Goal: Obtain resource: Download file/media

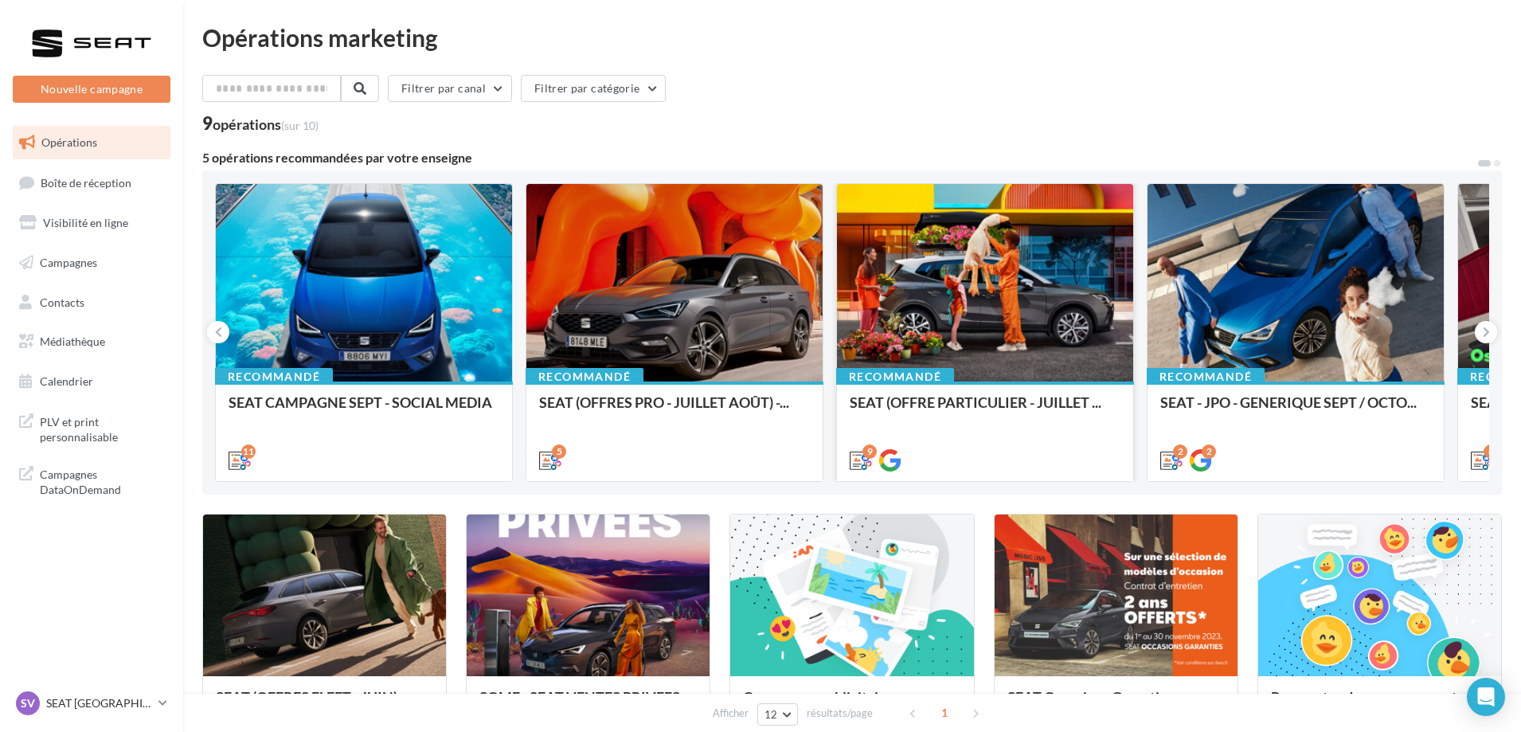
click at [903, 425] on div "SEAT (OFFRE PARTICULIER - JUILLET ..." at bounding box center [985, 410] width 271 height 32
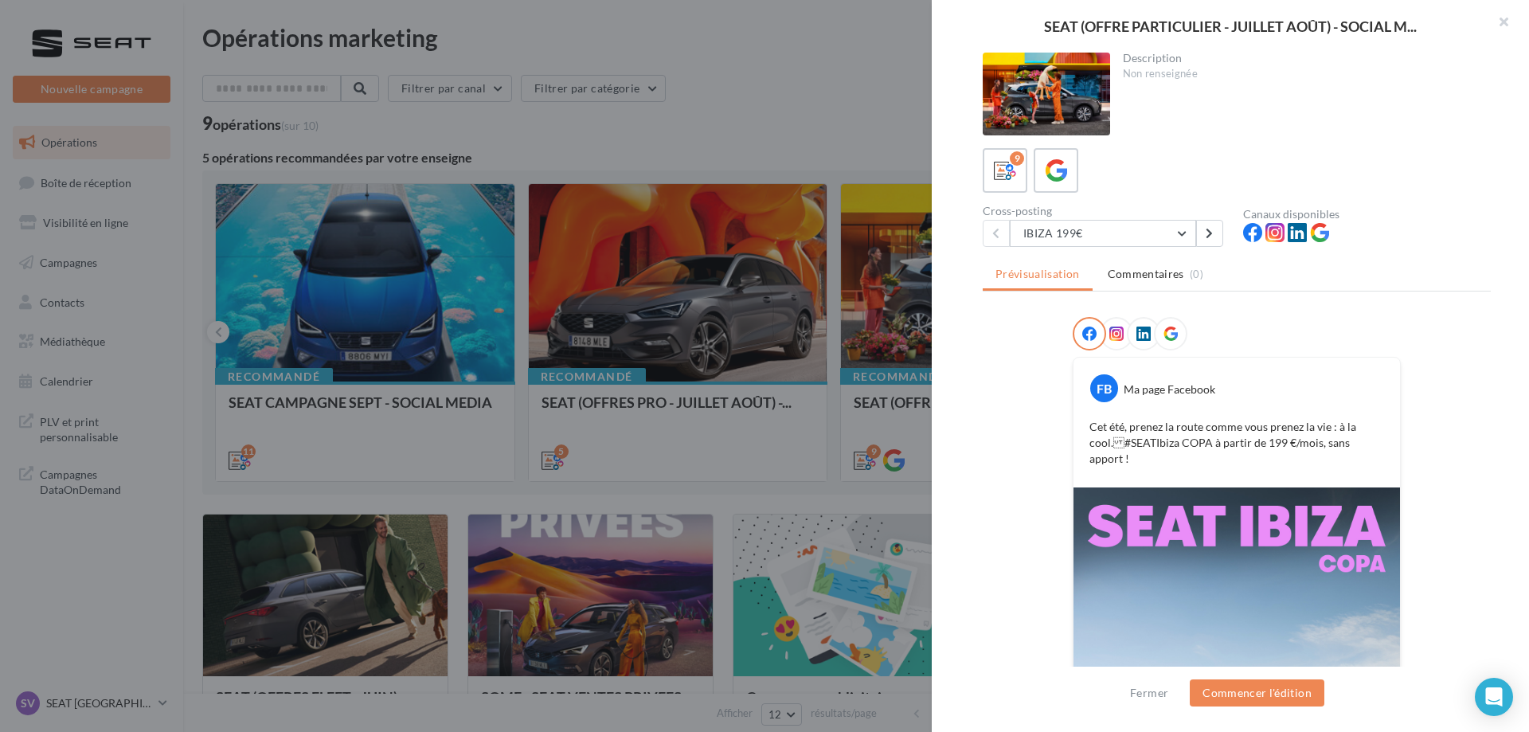
click at [128, 348] on div at bounding box center [764, 366] width 1529 height 732
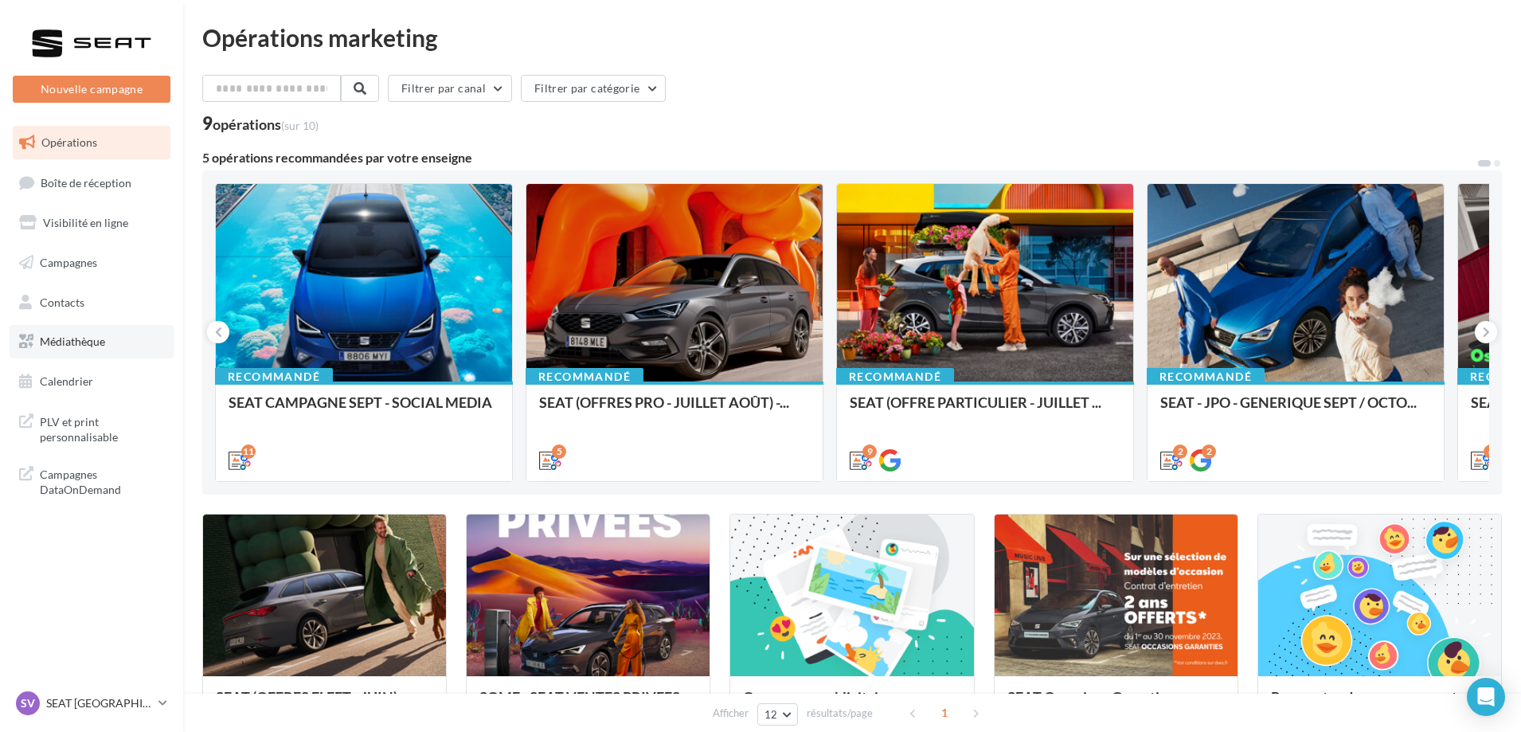
click at [98, 353] on link "Médiathèque" at bounding box center [92, 341] width 164 height 33
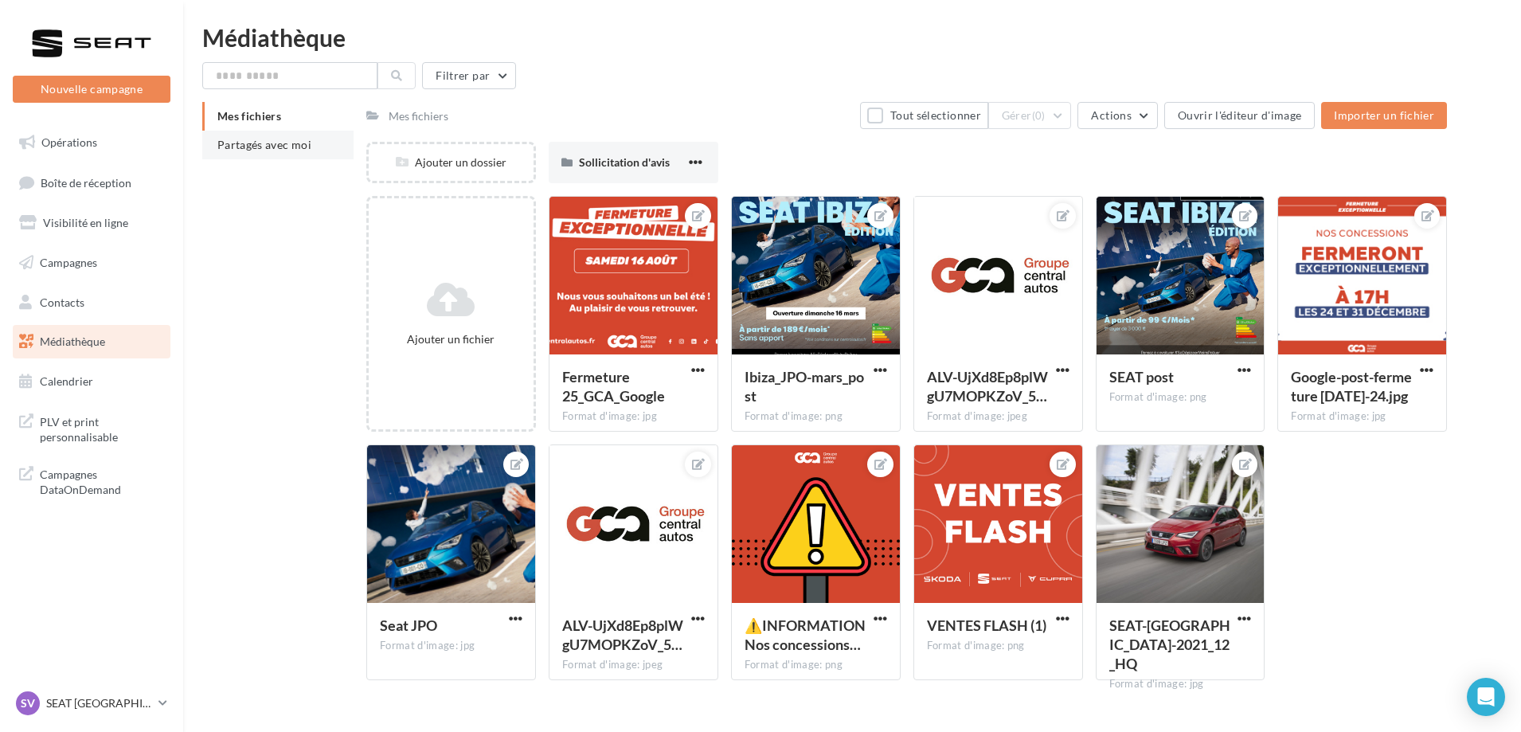
click at [262, 150] on span "Partagés avec moi" at bounding box center [264, 145] width 94 height 14
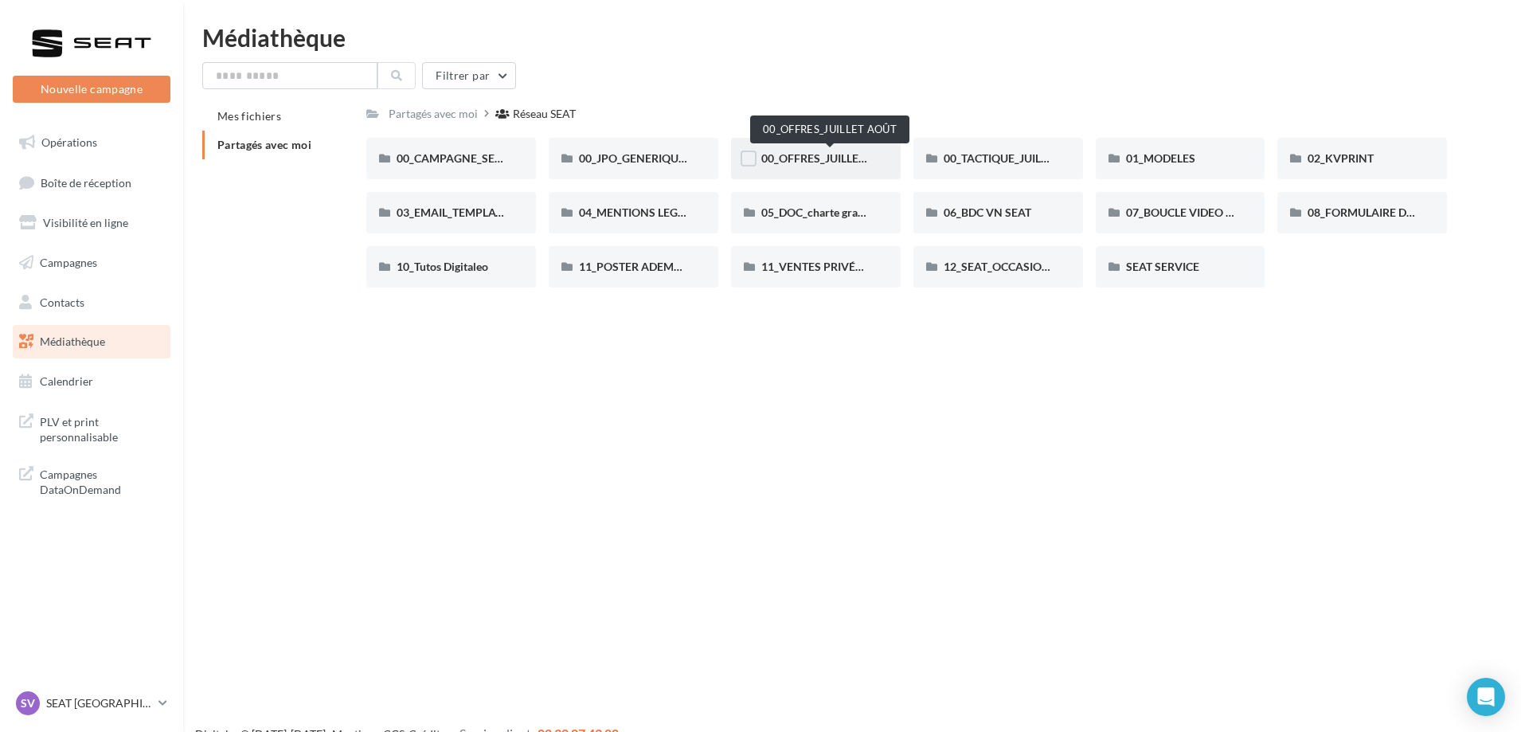
click at [829, 161] on span "00_OFFRES_JUILLET AOÛT" at bounding box center [829, 158] width 137 height 14
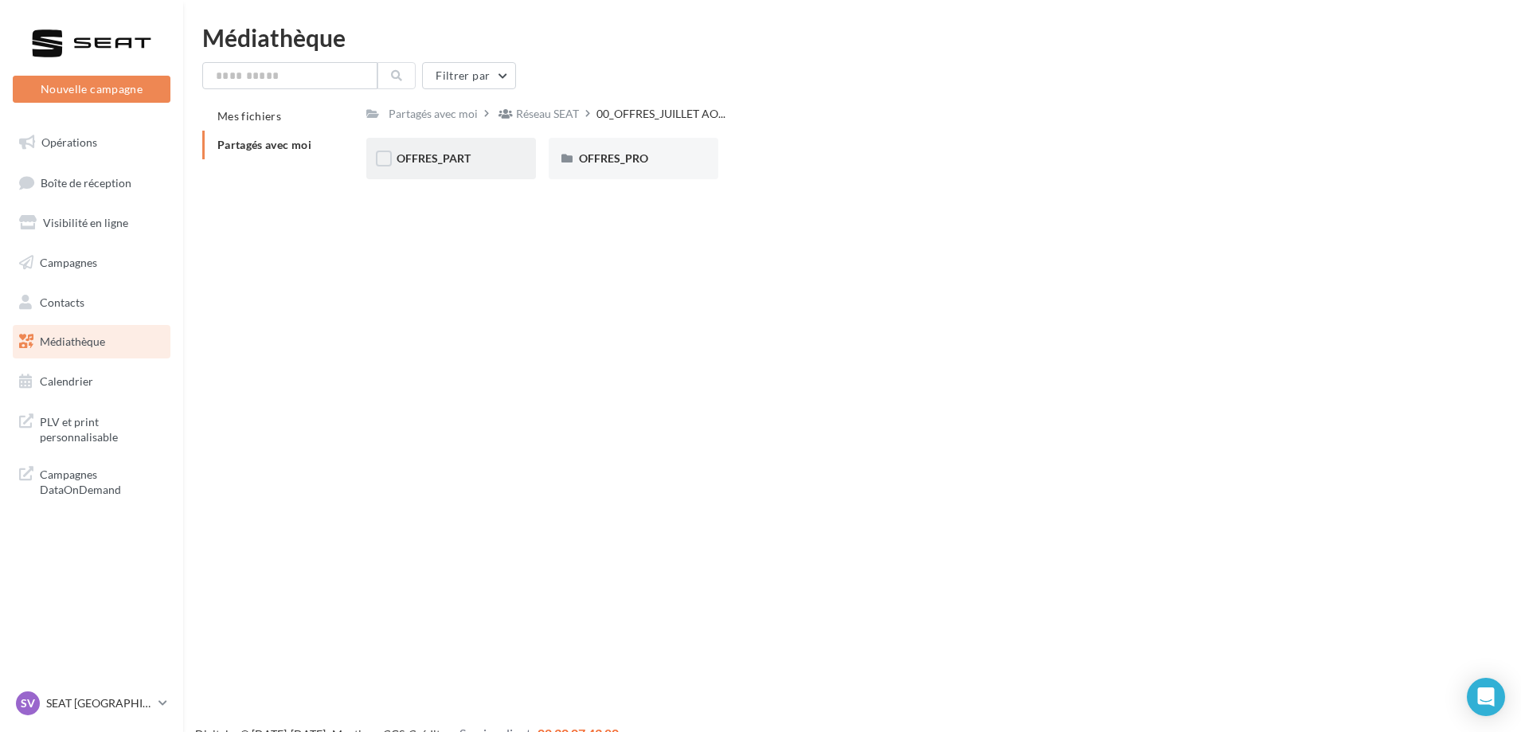
click at [480, 155] on div "OFFRES_PART" at bounding box center [451, 159] width 109 height 16
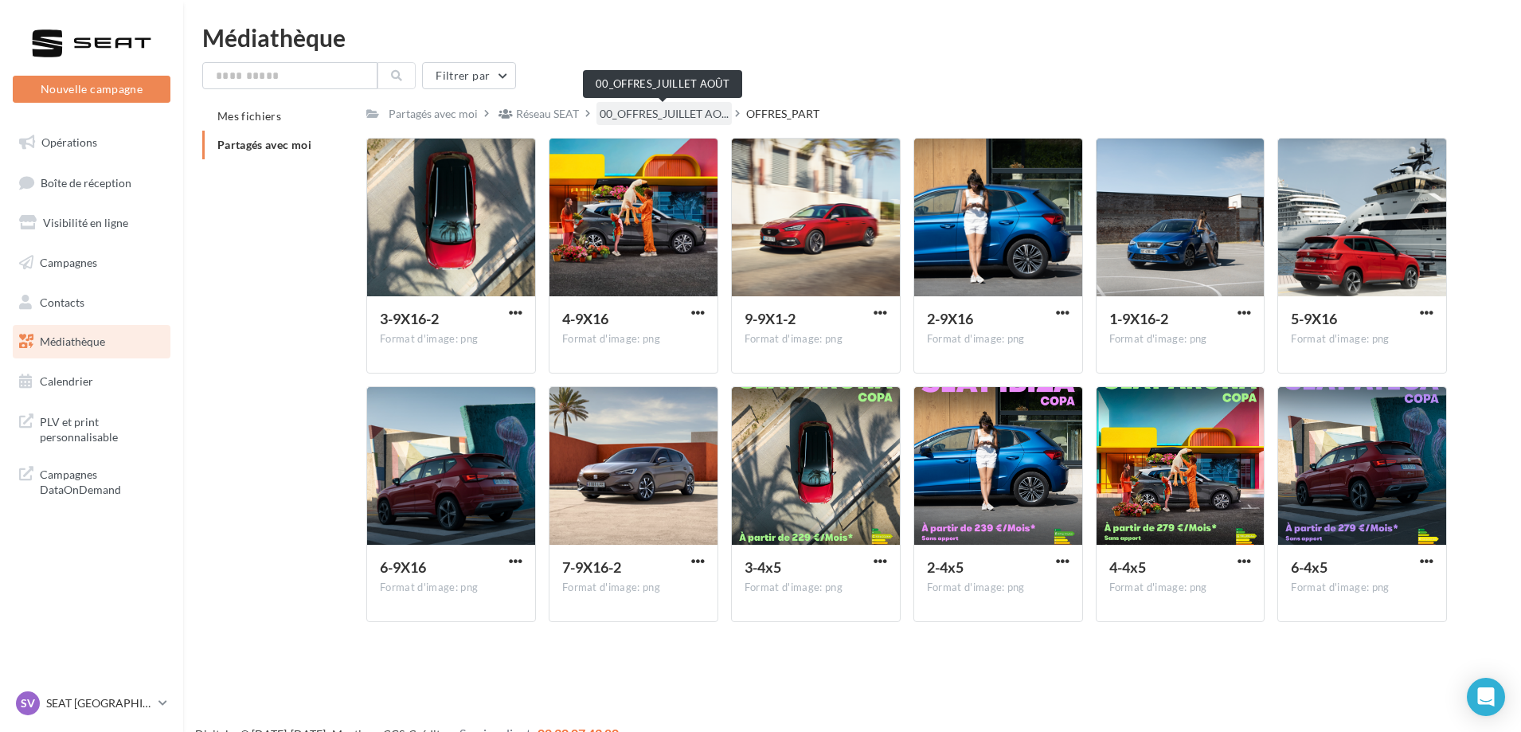
click at [689, 106] on span "00_OFFRES_JUILLET AO..." at bounding box center [664, 114] width 129 height 16
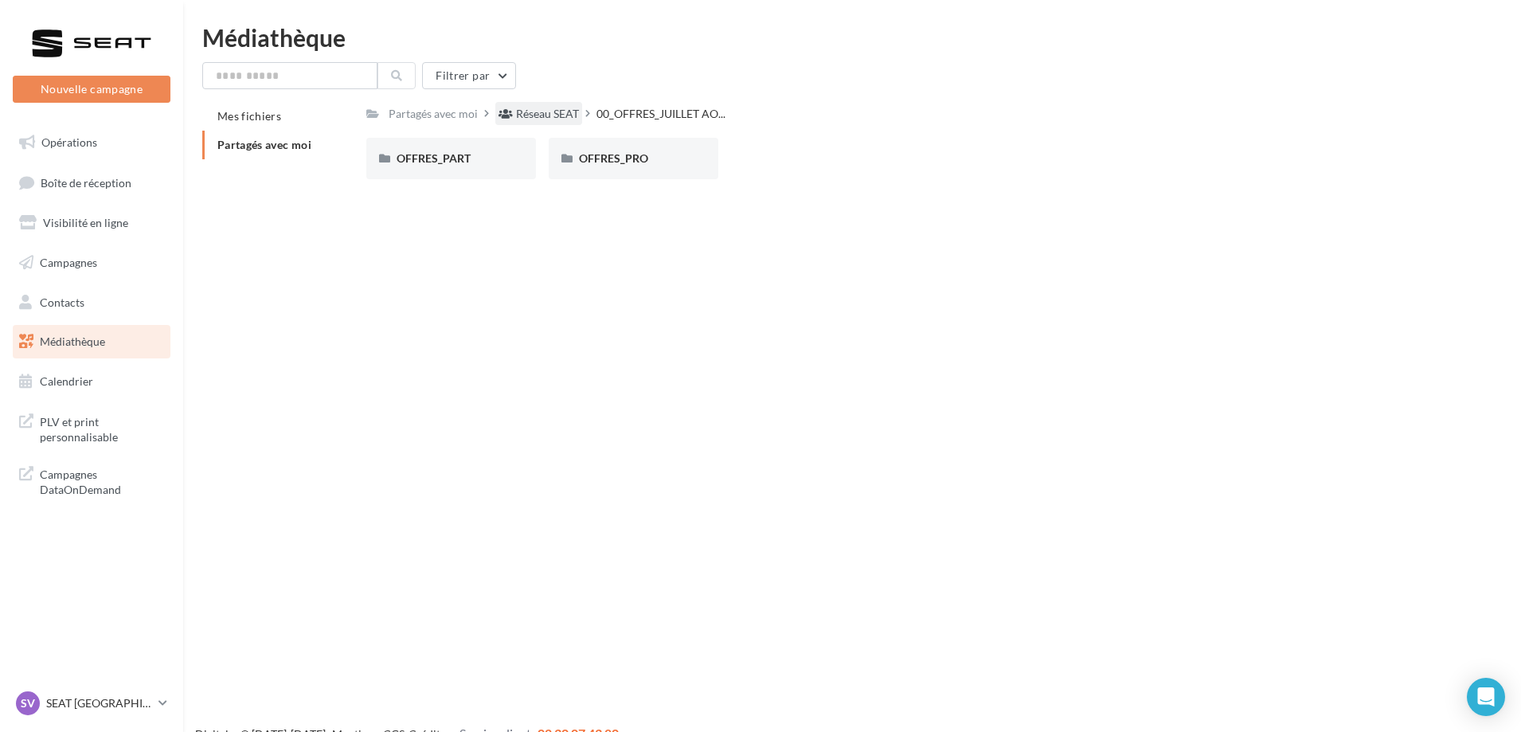
click at [532, 108] on div "Réseau SEAT" at bounding box center [547, 114] width 63 height 16
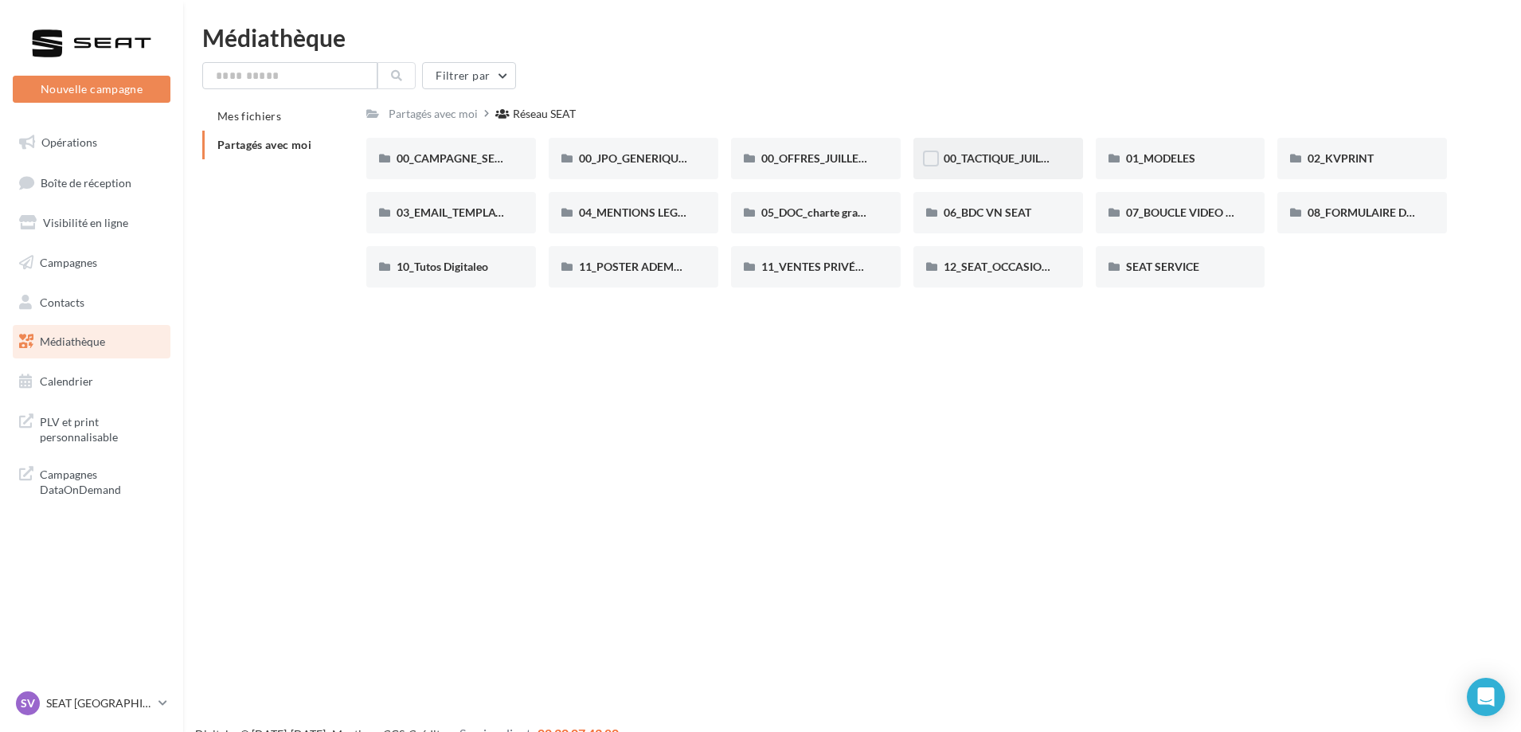
click at [950, 144] on div "00_TACTIQUE_JUILLET AOÛT" at bounding box center [999, 158] width 170 height 41
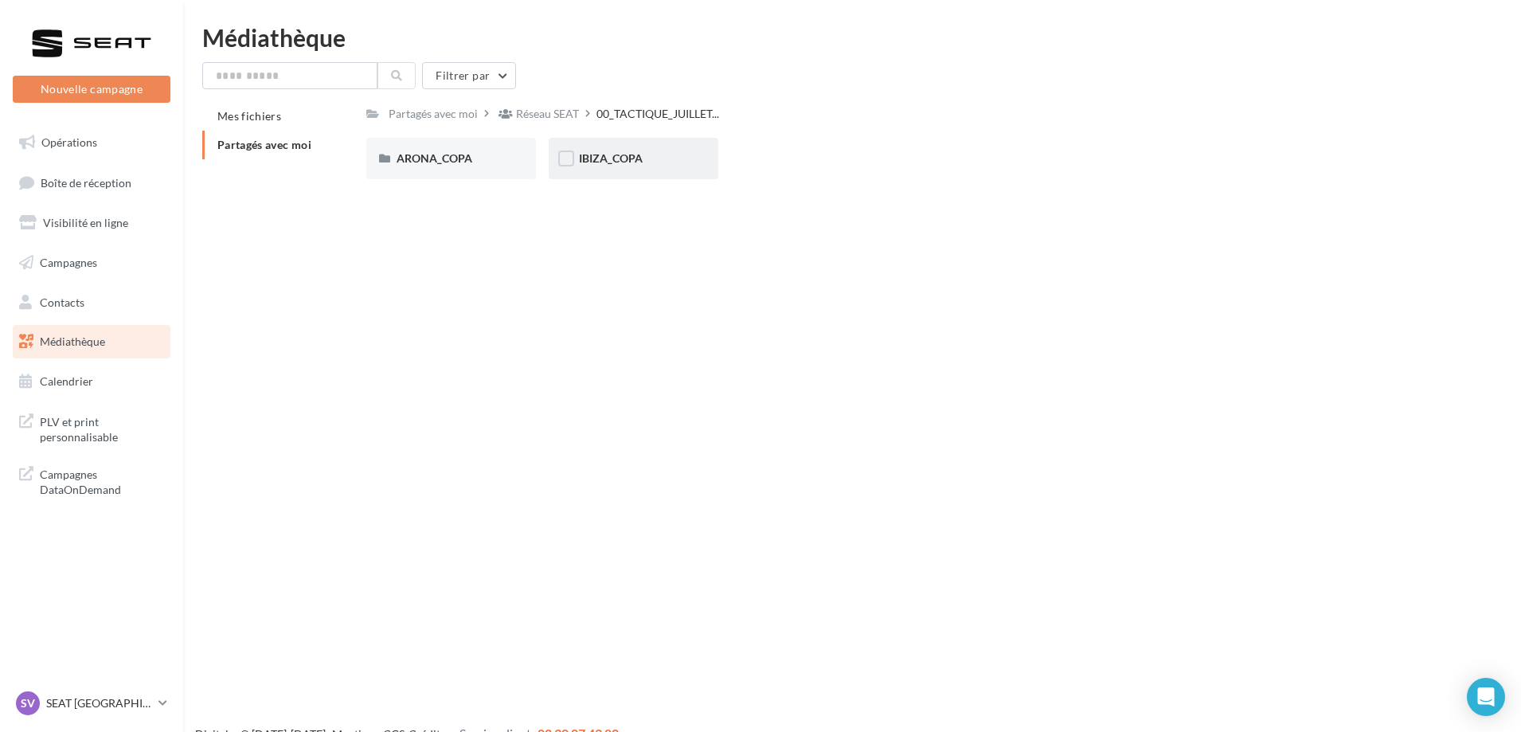
click at [656, 163] on div "IBIZA_COPA" at bounding box center [633, 159] width 109 height 16
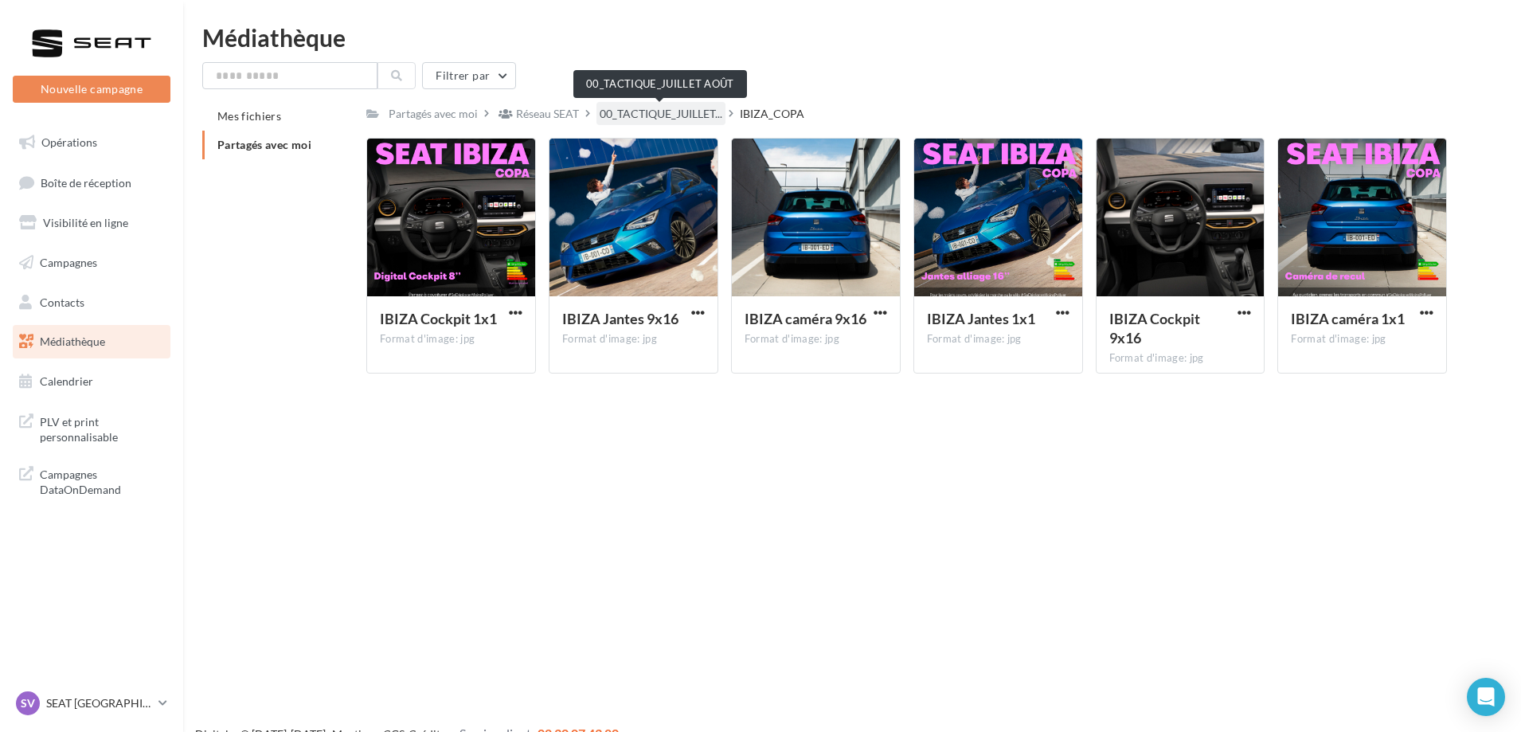
click at [634, 111] on span "00_TACTIQUE_JUILLET..." at bounding box center [661, 114] width 123 height 16
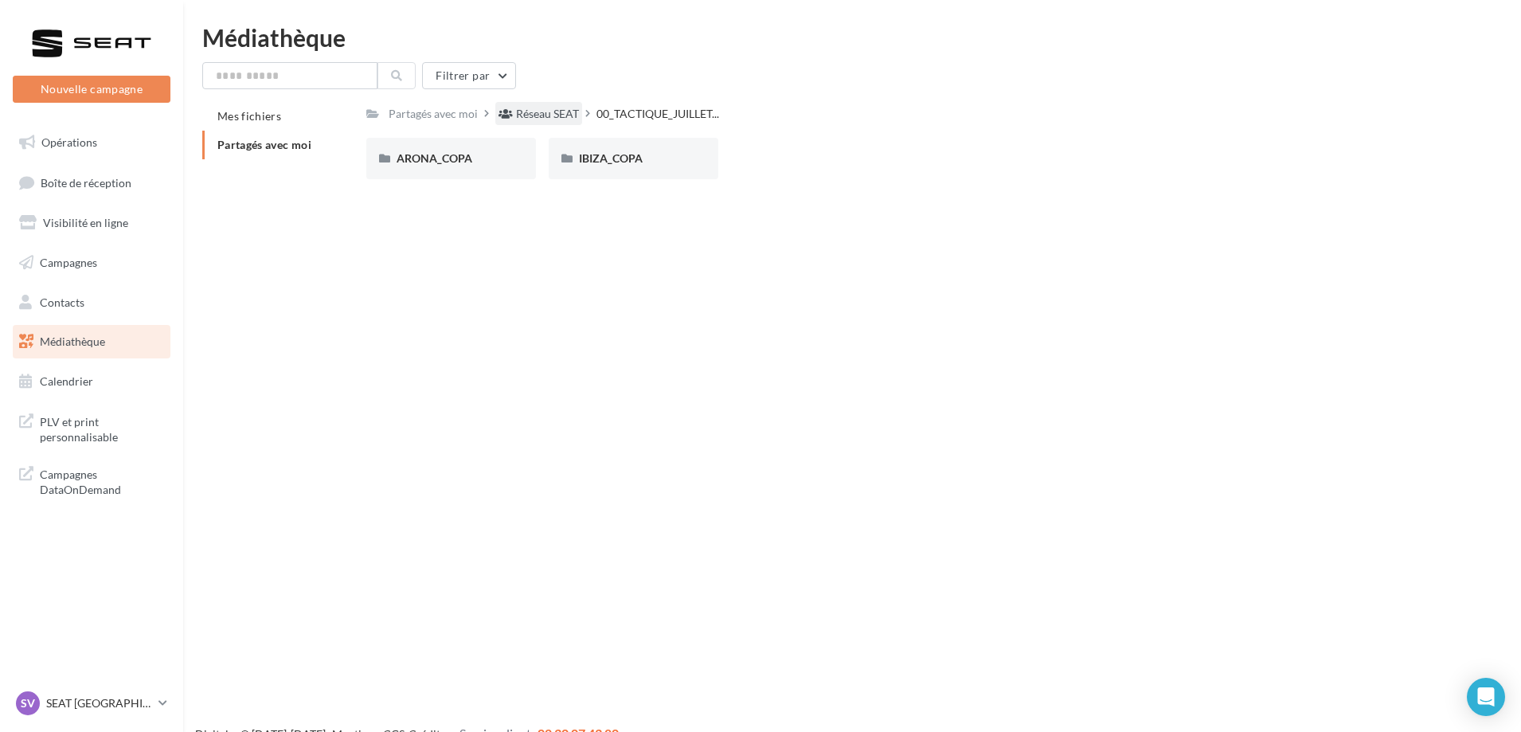
click at [536, 106] on div "Réseau SEAT" at bounding box center [547, 114] width 63 height 16
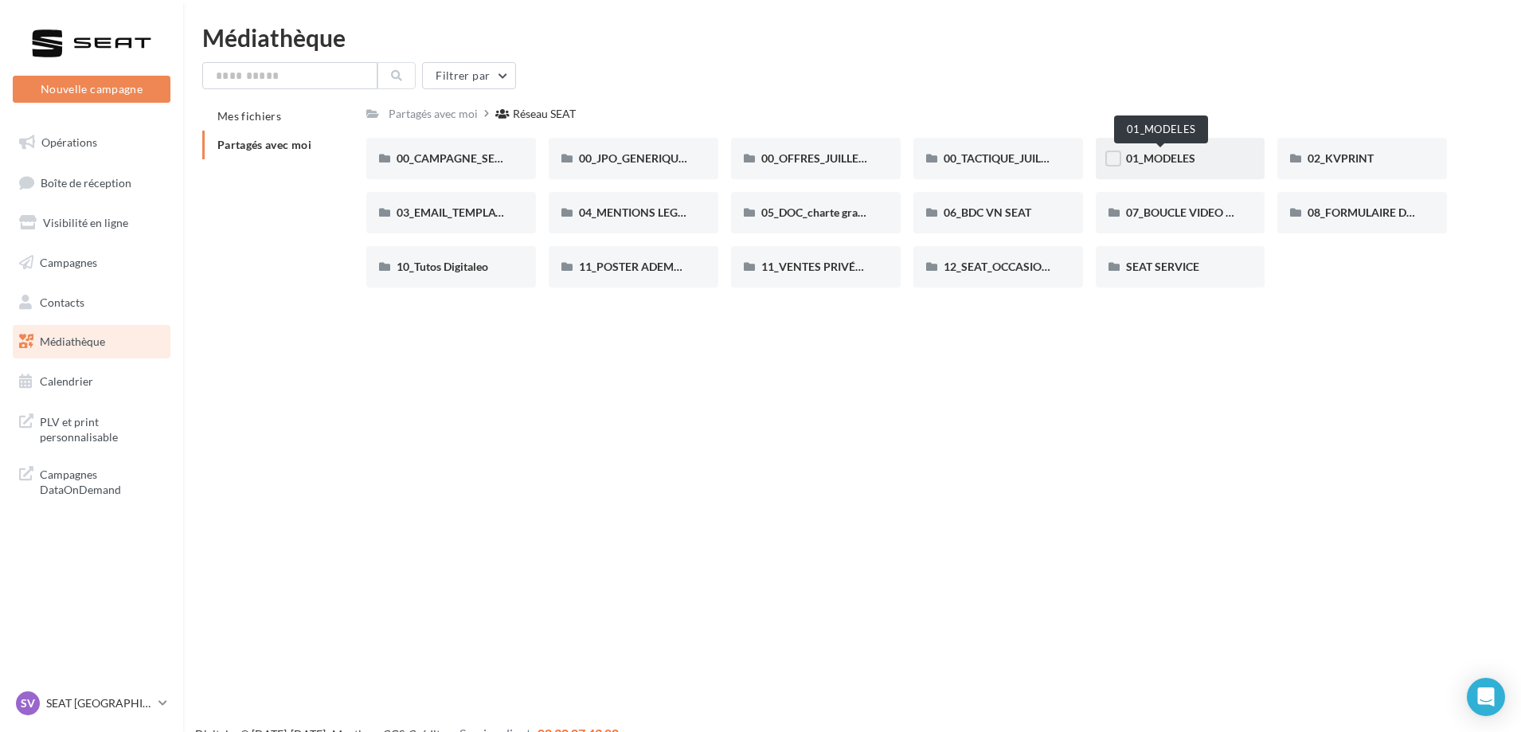
click at [1181, 159] on span "01_MODELES" at bounding box center [1160, 158] width 69 height 14
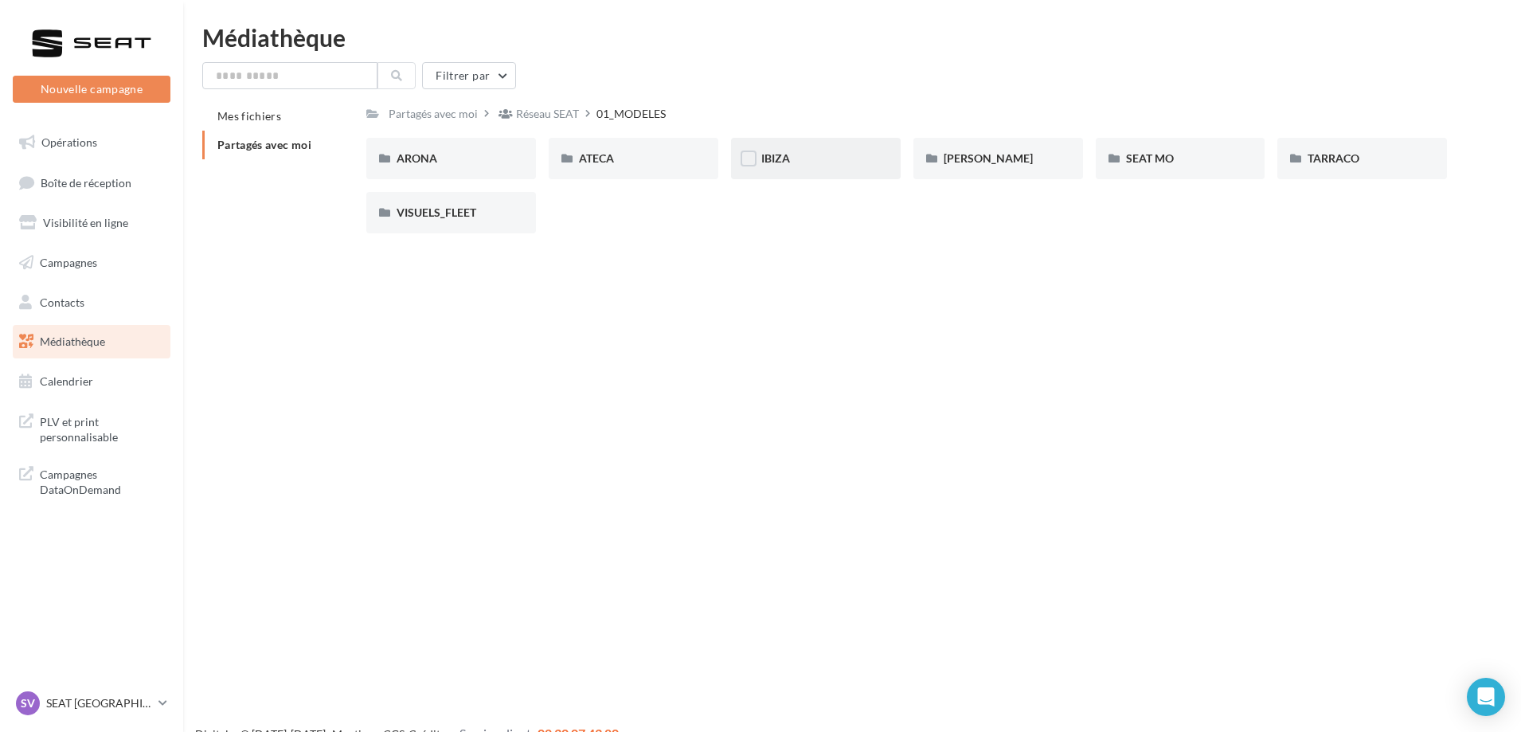
click at [839, 155] on div "IBIZA" at bounding box center [815, 159] width 109 height 16
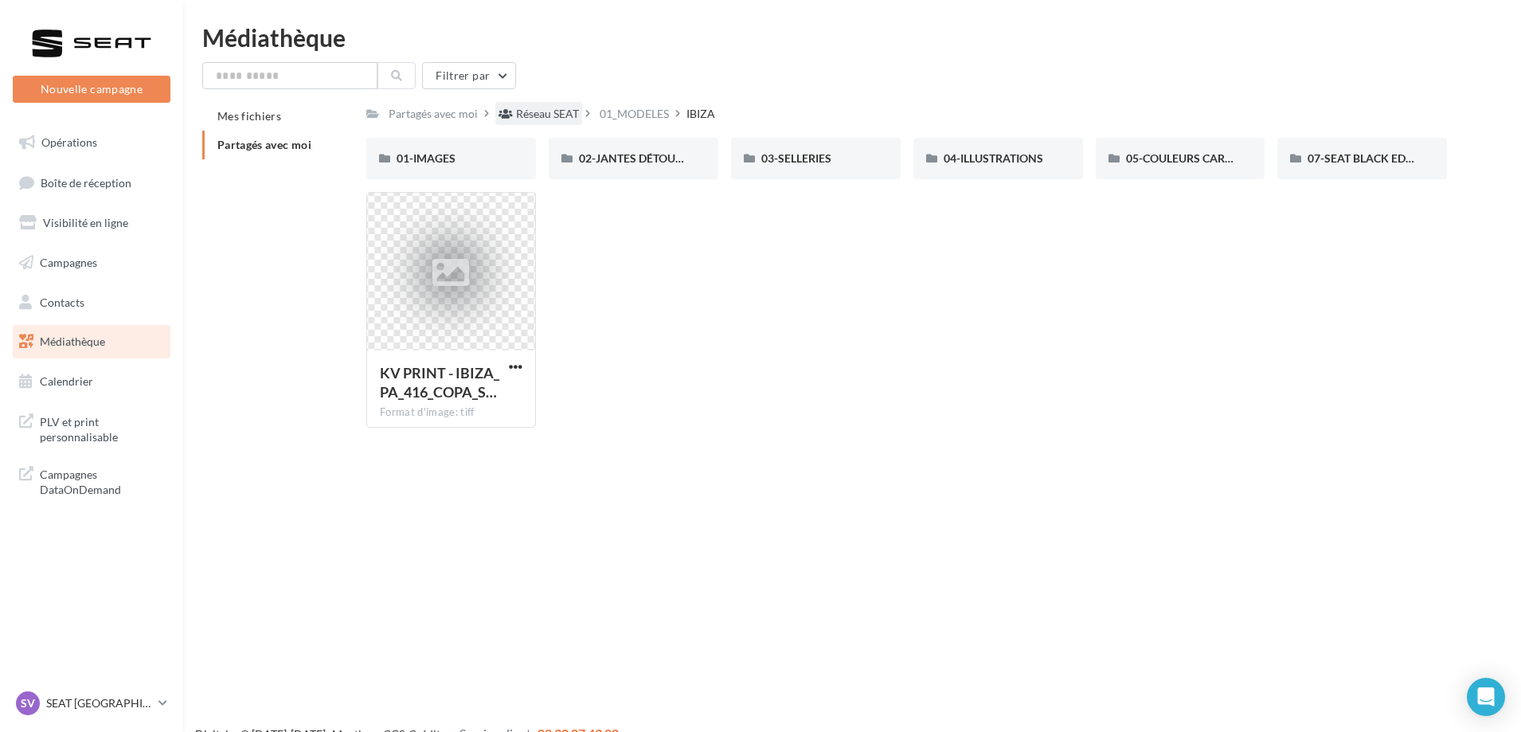
click at [563, 109] on div "Réseau SEAT" at bounding box center [547, 114] width 63 height 16
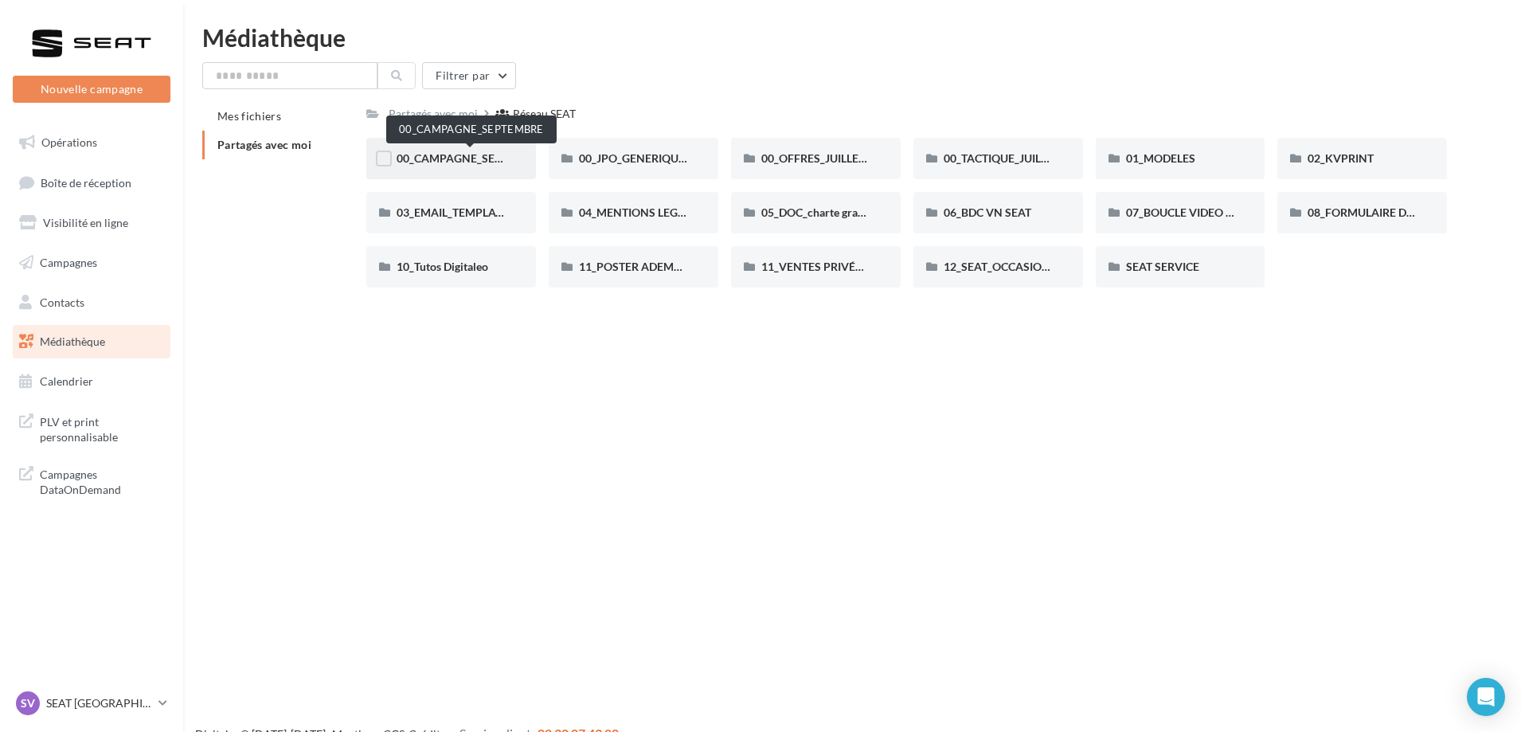
click at [470, 157] on span "00_CAMPAGNE_SEPTEMBRE" at bounding box center [471, 158] width 149 height 14
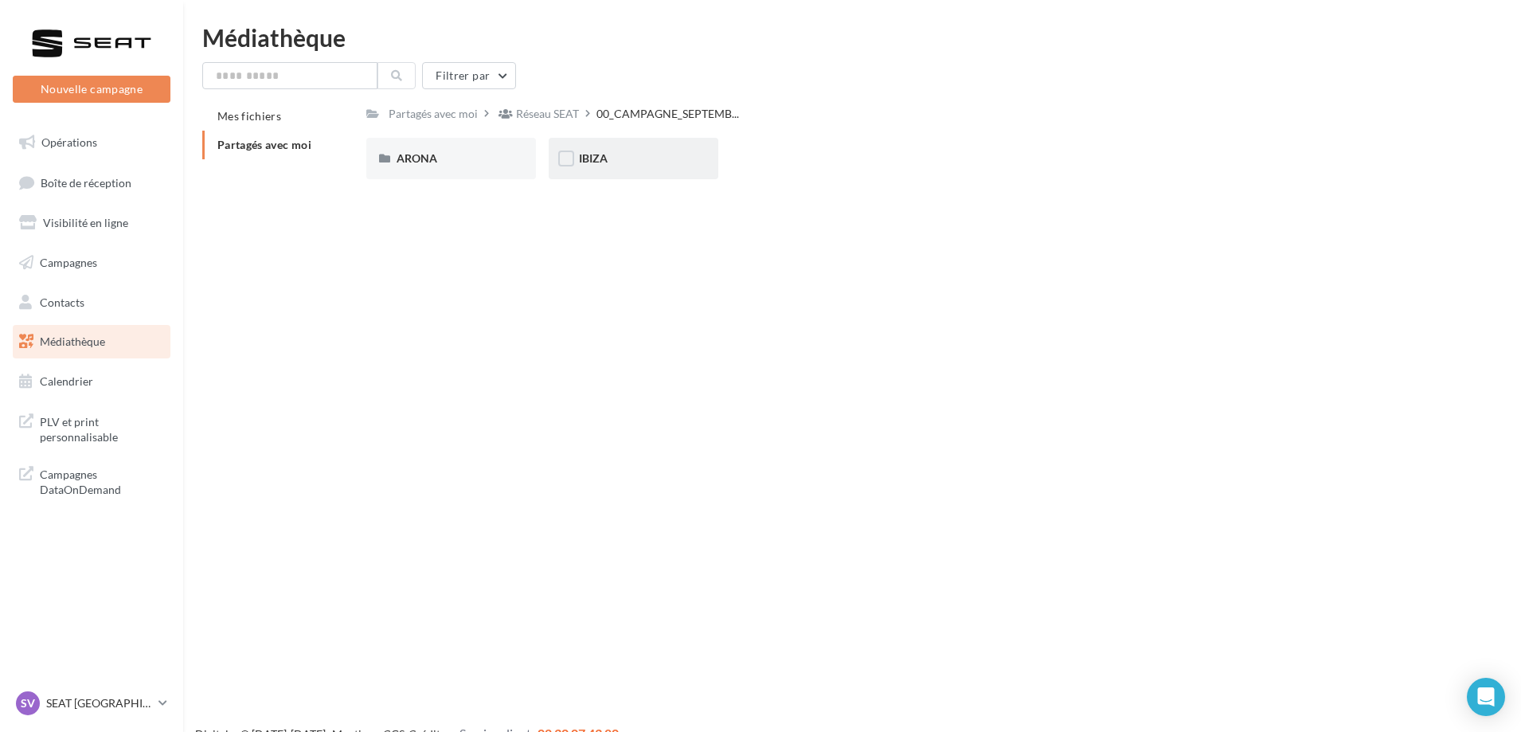
click at [655, 150] on div "IBIZA" at bounding box center [634, 158] width 170 height 41
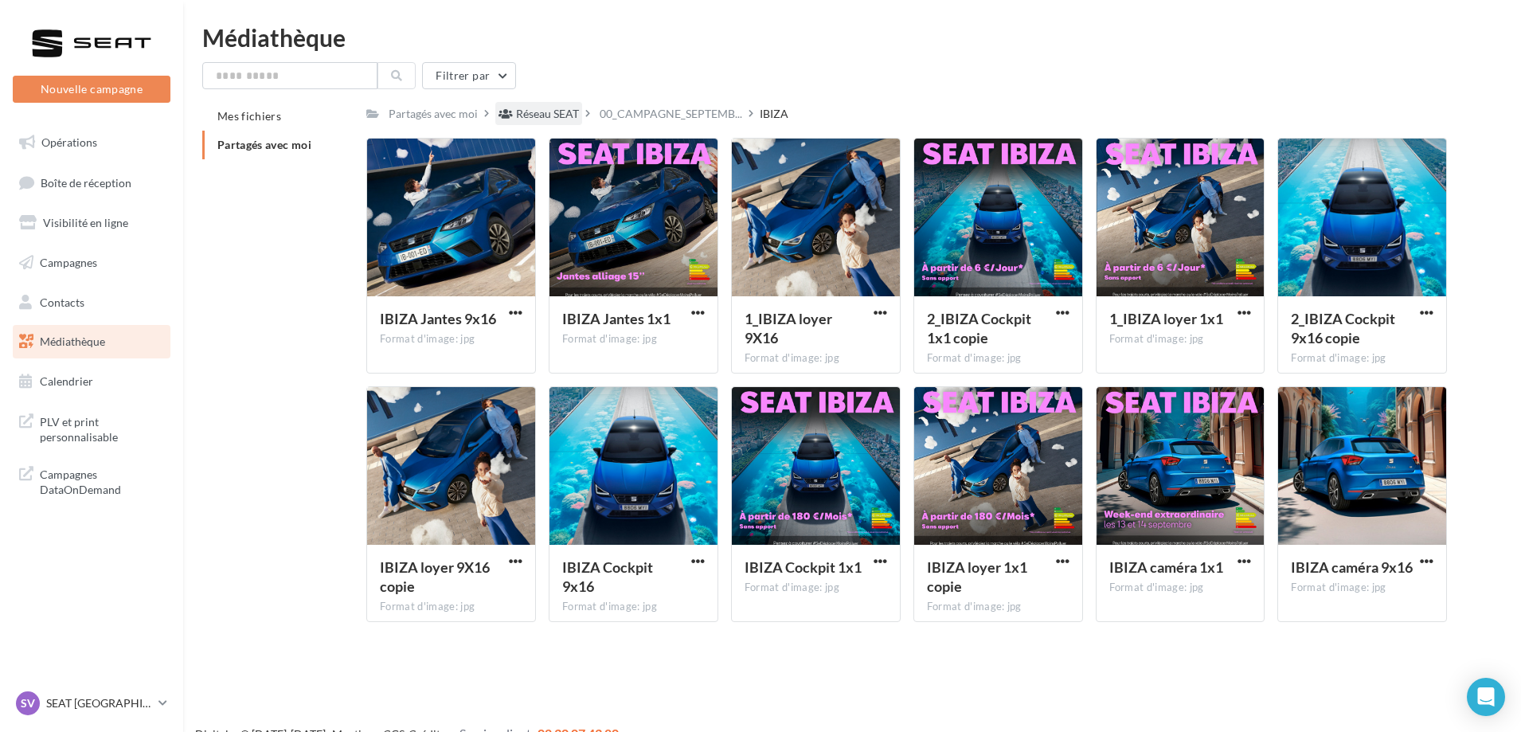
click at [544, 108] on div "Réseau SEAT" at bounding box center [547, 114] width 63 height 16
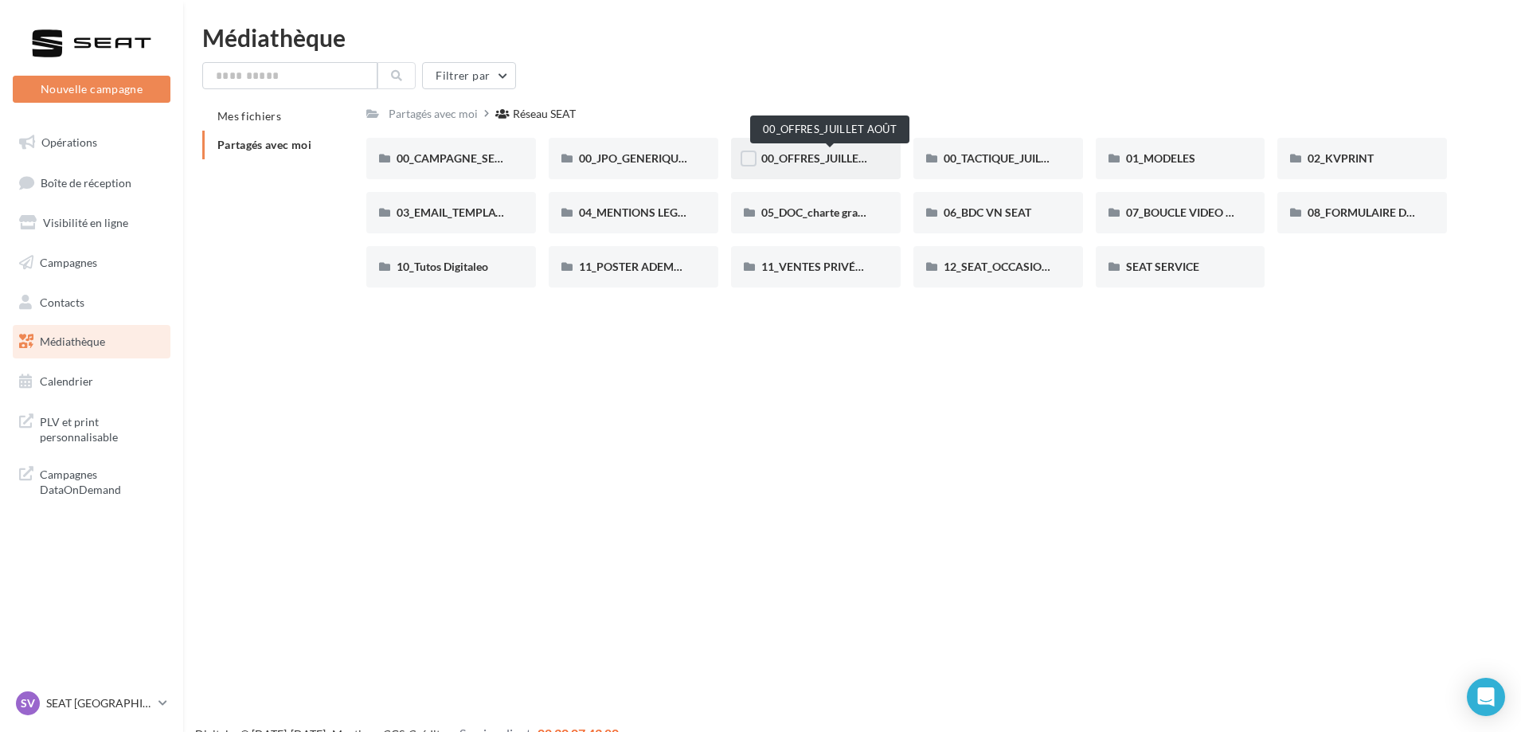
click at [803, 152] on span "00_OFFRES_JUILLET AOÛT" at bounding box center [829, 158] width 137 height 14
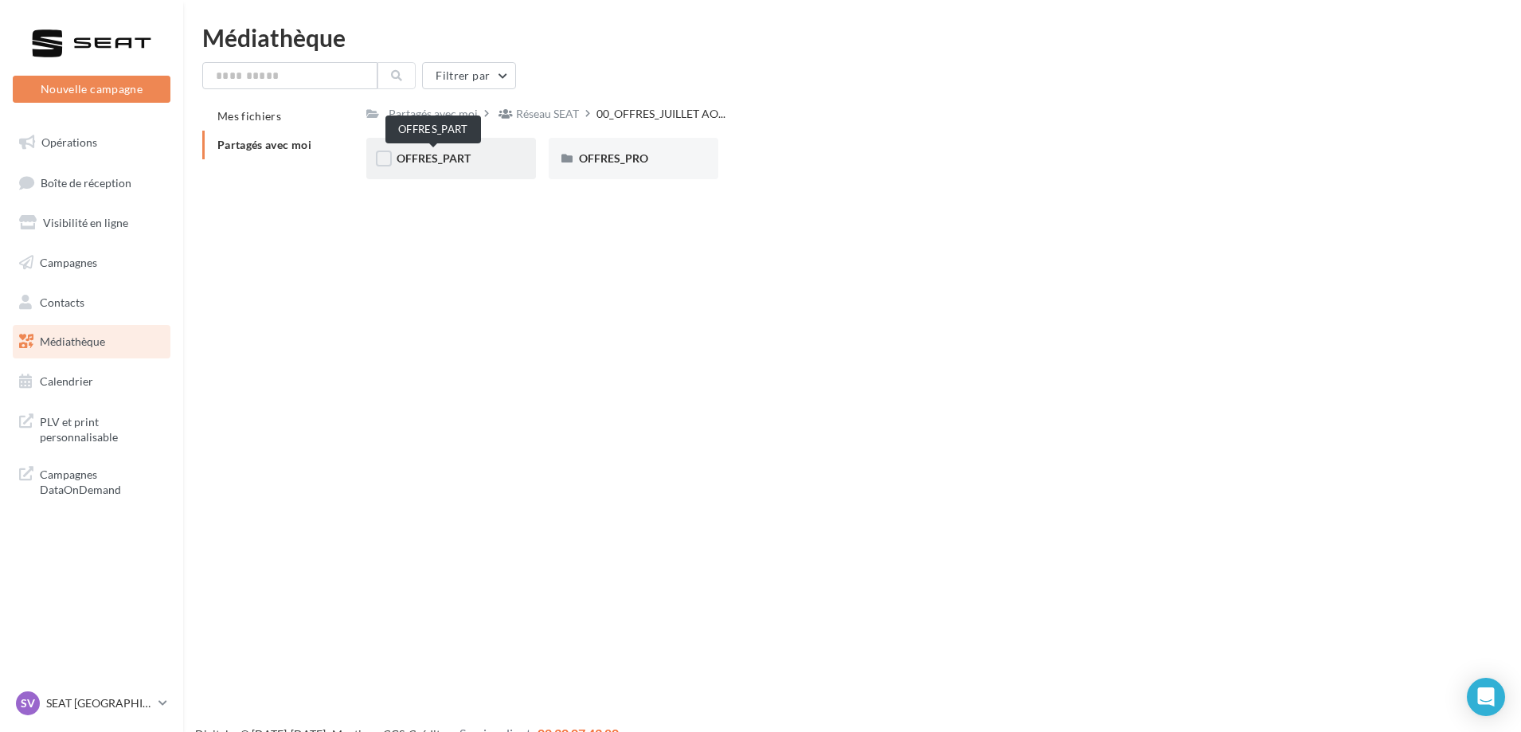
click at [425, 154] on span "OFFRES_PART" at bounding box center [434, 158] width 74 height 14
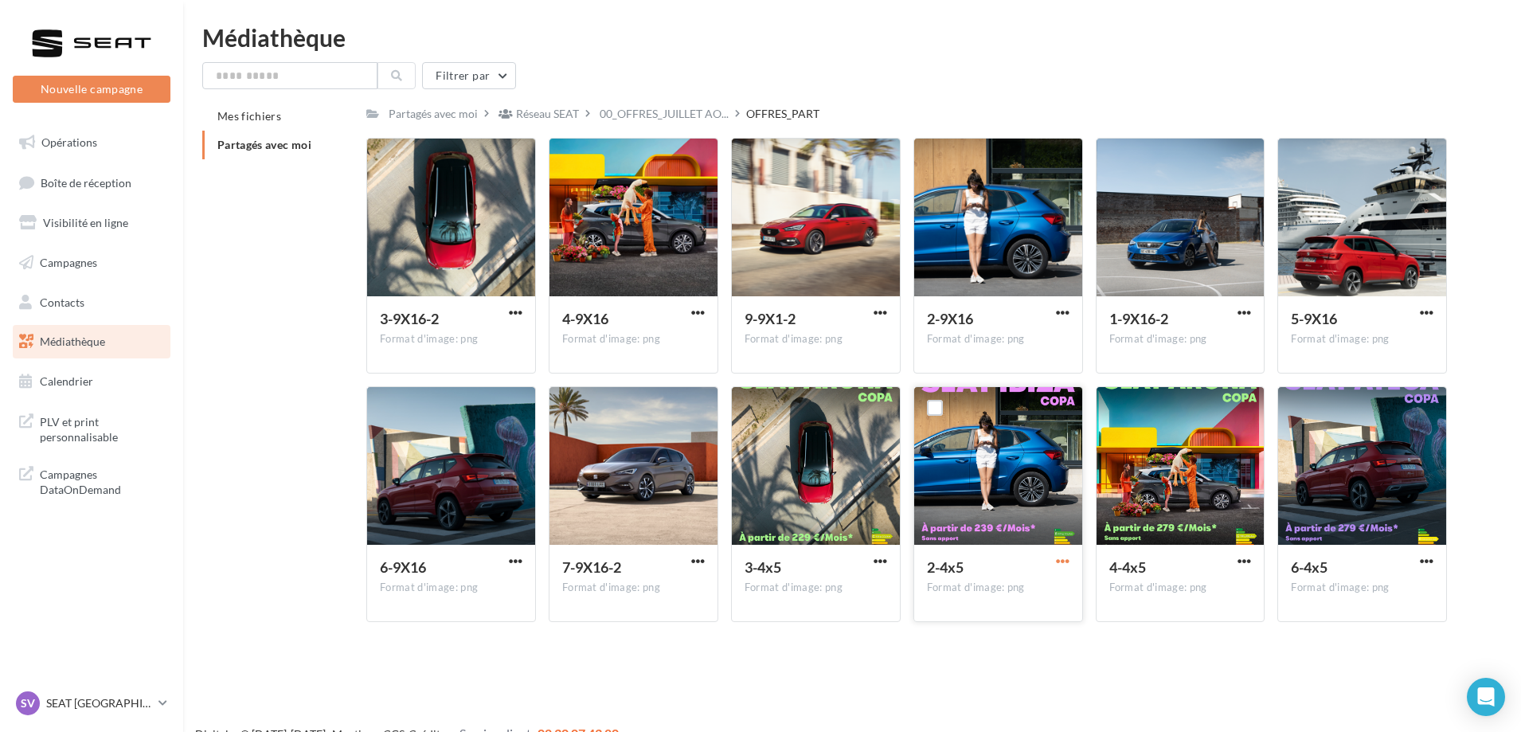
click at [1059, 560] on span "button" at bounding box center [1063, 561] width 14 height 14
click at [1027, 581] on button "Télécharger" at bounding box center [993, 592] width 159 height 41
click at [88, 716] on link "SV SEAT Vienne SEAT-VIENNE" at bounding box center [92, 703] width 158 height 30
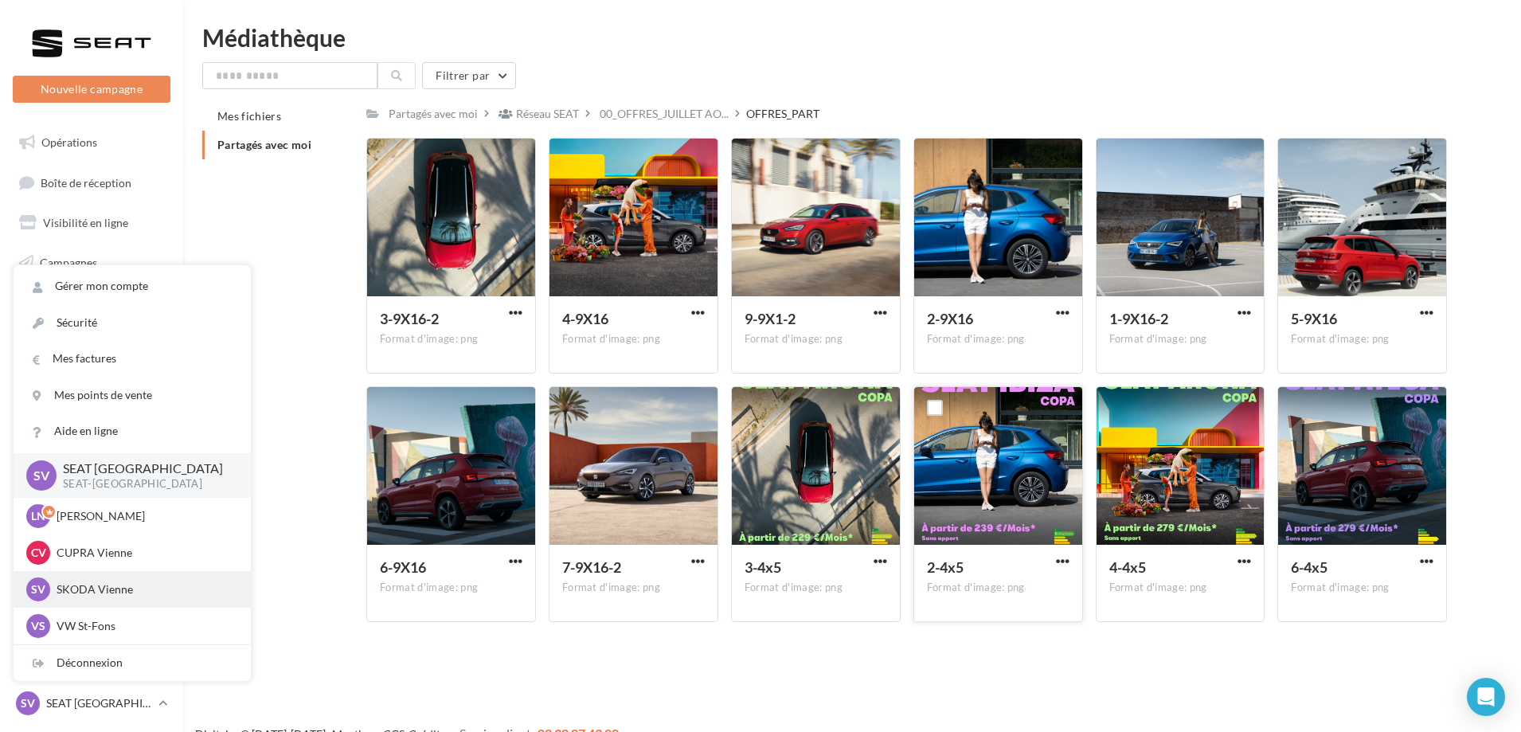
click at [108, 593] on p "SKODA Vienne" at bounding box center [144, 589] width 175 height 16
